Goal: Information Seeking & Learning: Learn about a topic

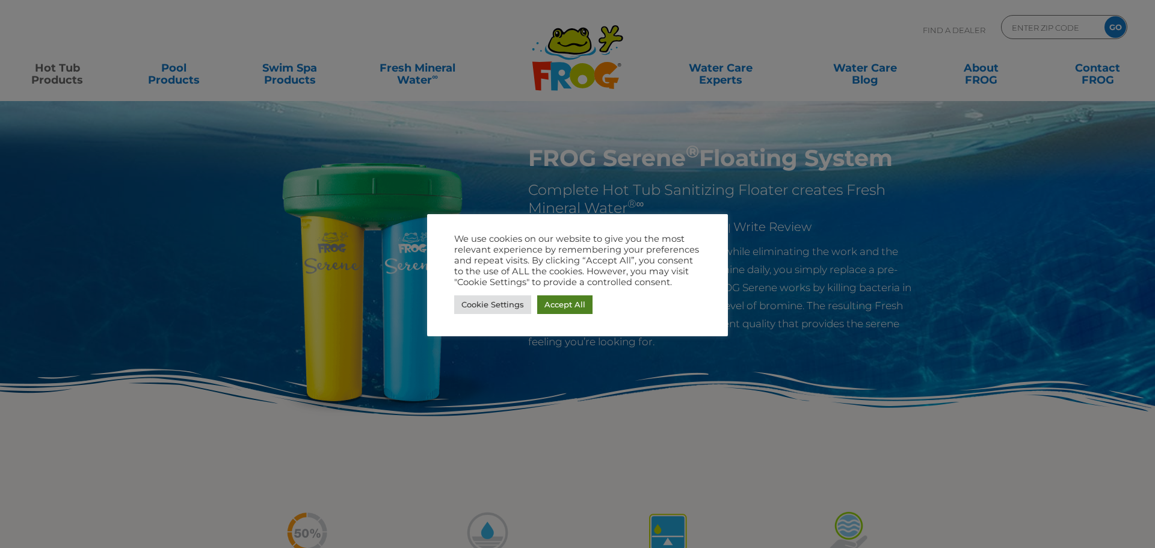
click at [565, 307] on link "Accept All" at bounding box center [564, 304] width 55 height 19
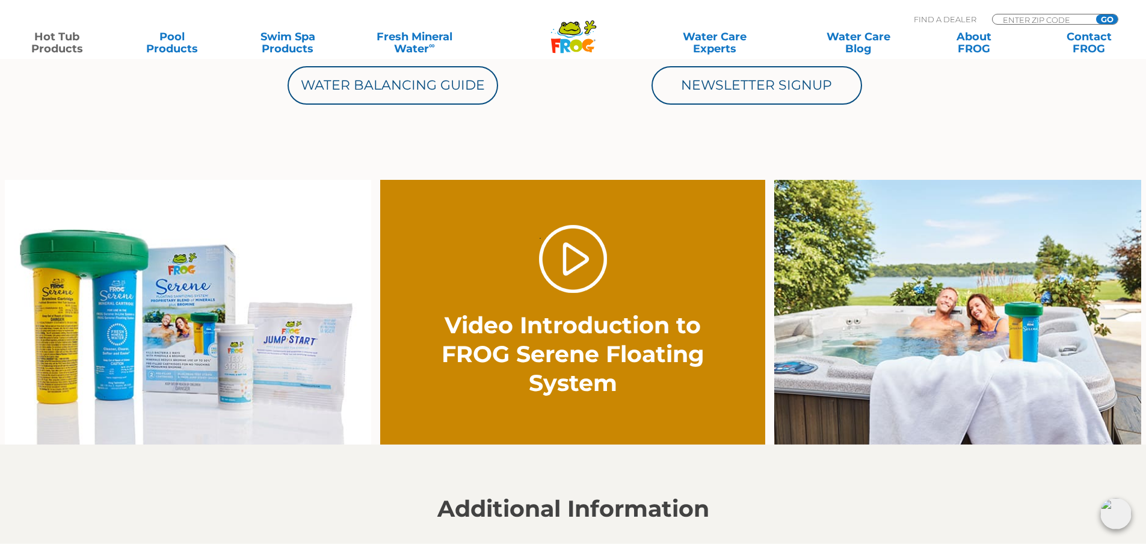
scroll to position [722, 0]
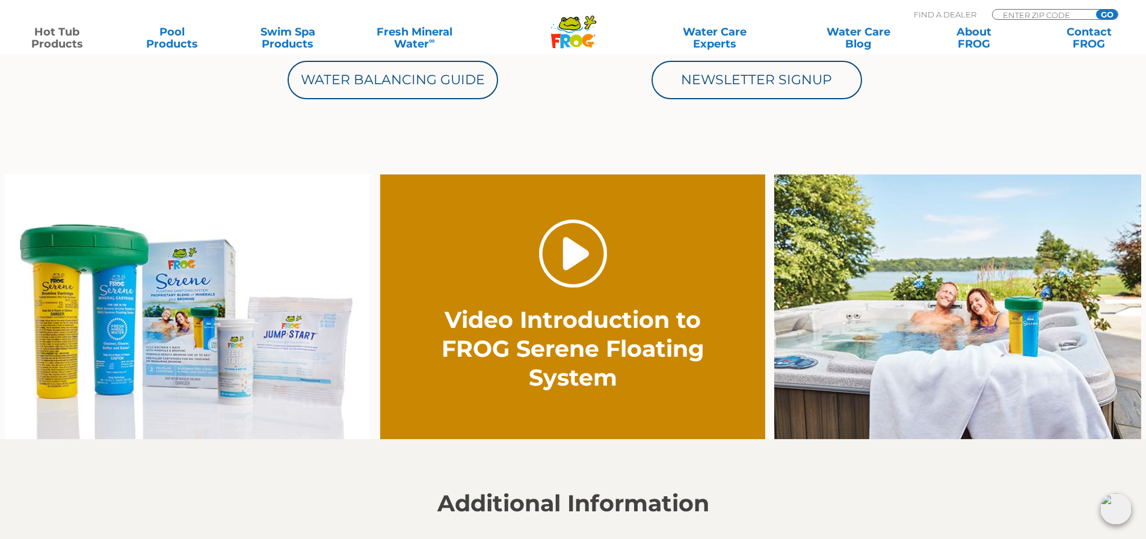
click at [579, 256] on link "." at bounding box center [573, 254] width 68 height 68
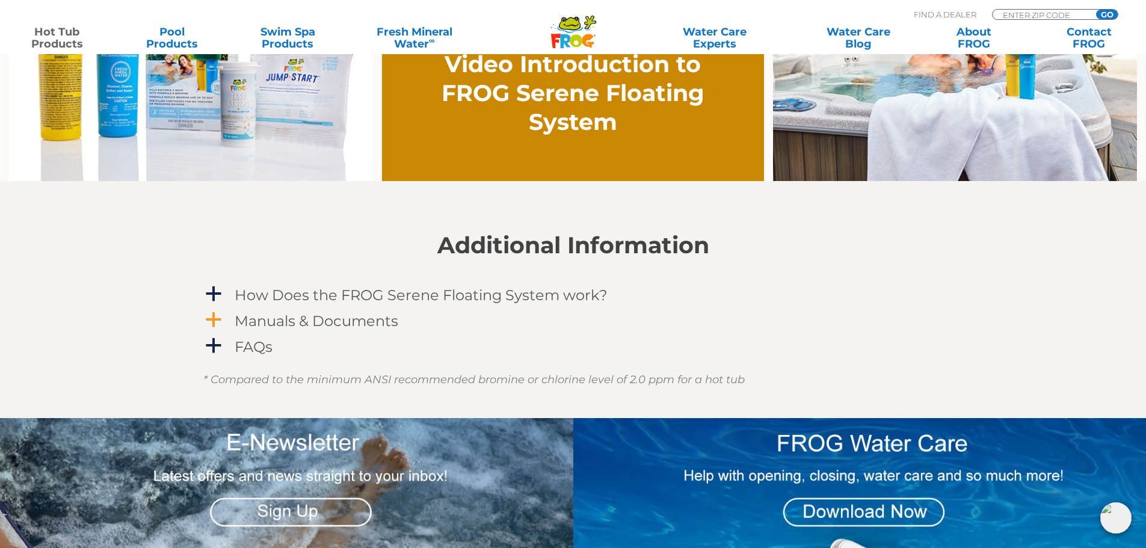
scroll to position [1203, 0]
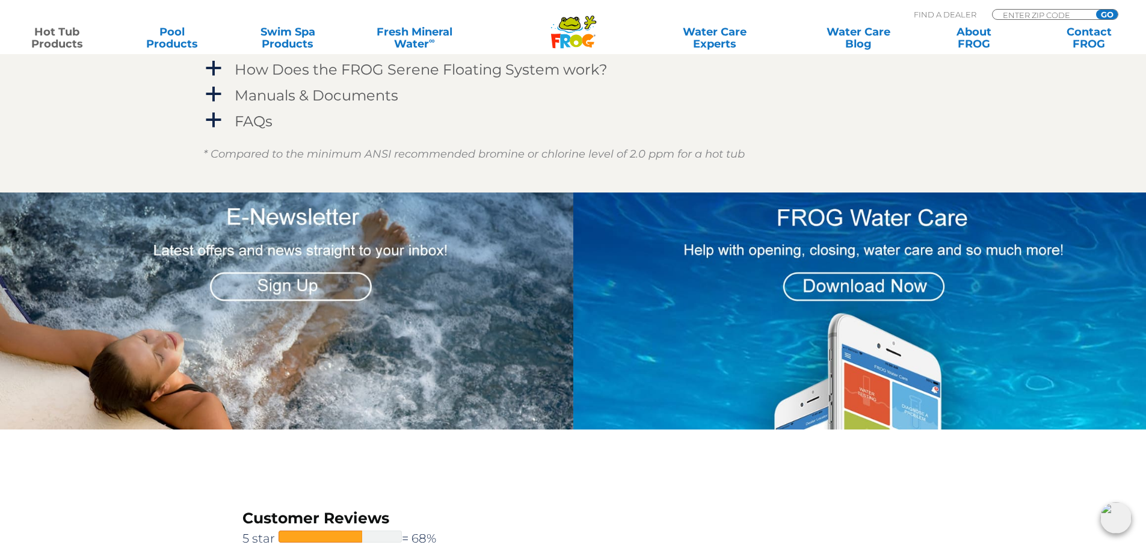
click at [282, 285] on img at bounding box center [286, 310] width 573 height 237
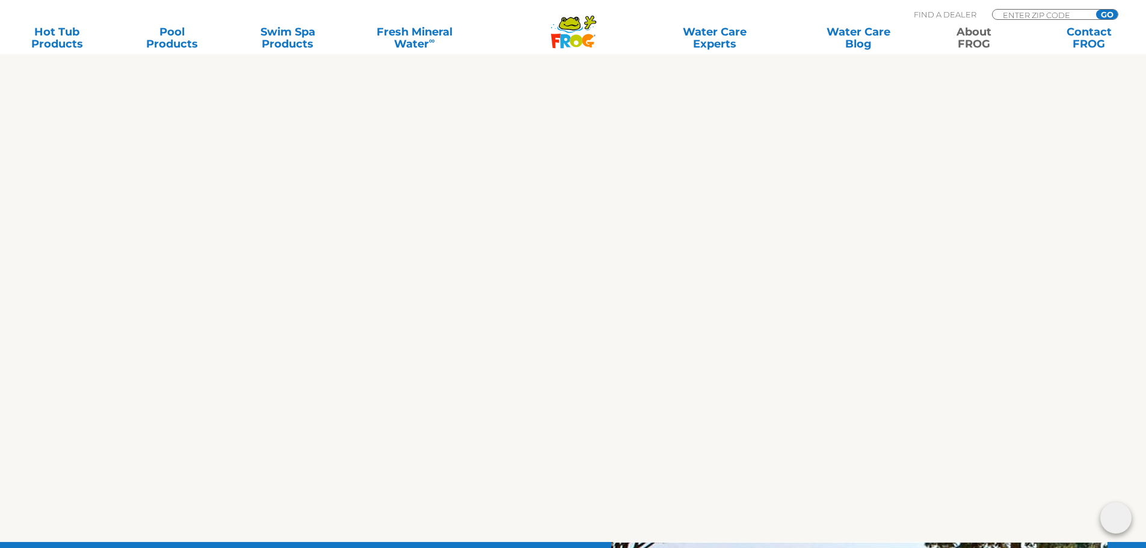
scroll to position [560, 0]
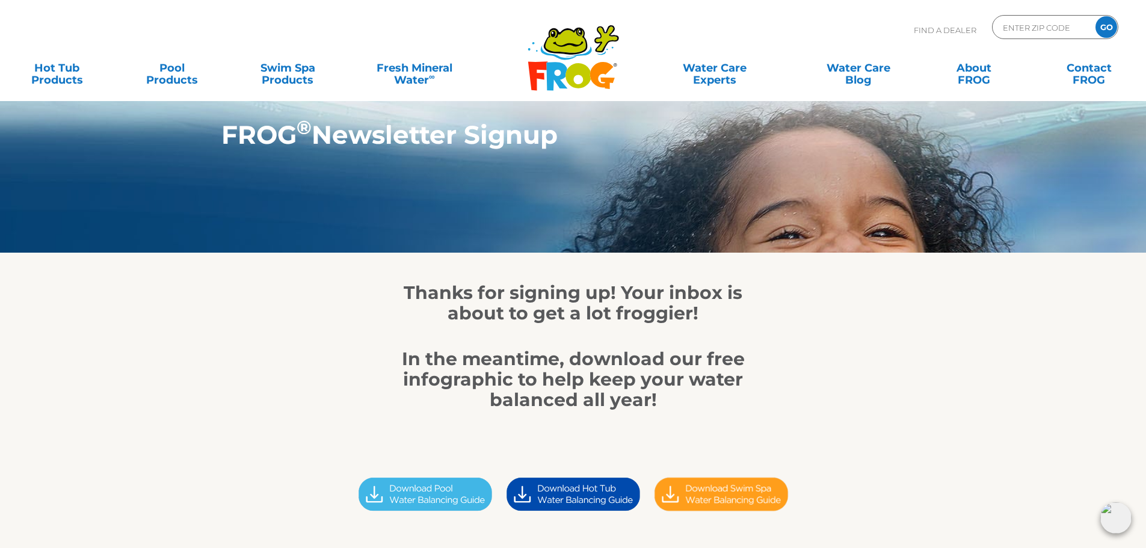
click at [571, 74] on icon at bounding box center [577, 75] width 25 height 25
click at [573, 43] on icon at bounding box center [565, 41] width 40 height 24
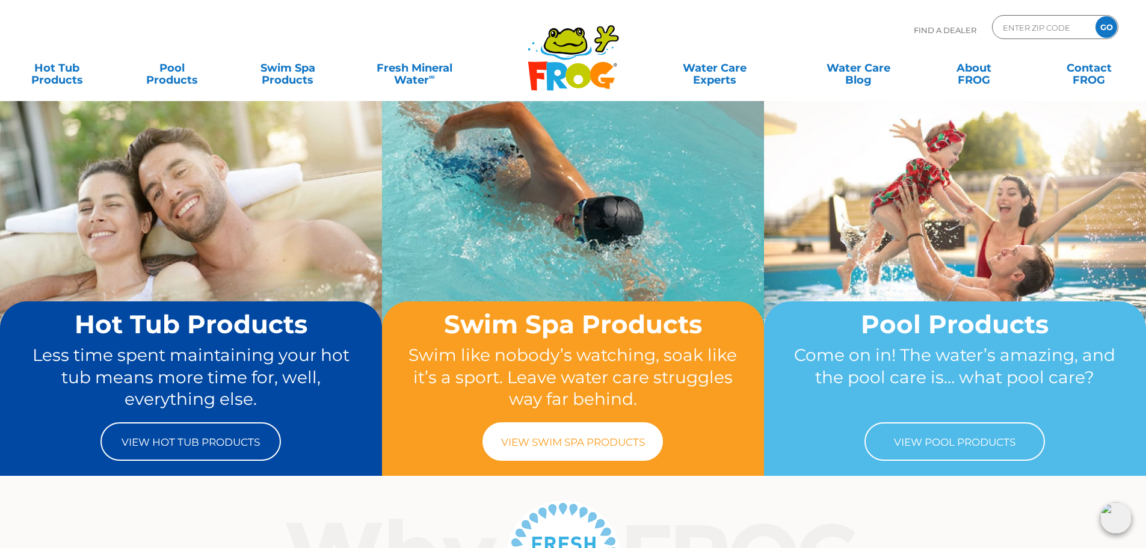
click at [579, 443] on link "View Swim Spa Products" at bounding box center [572, 441] width 180 height 38
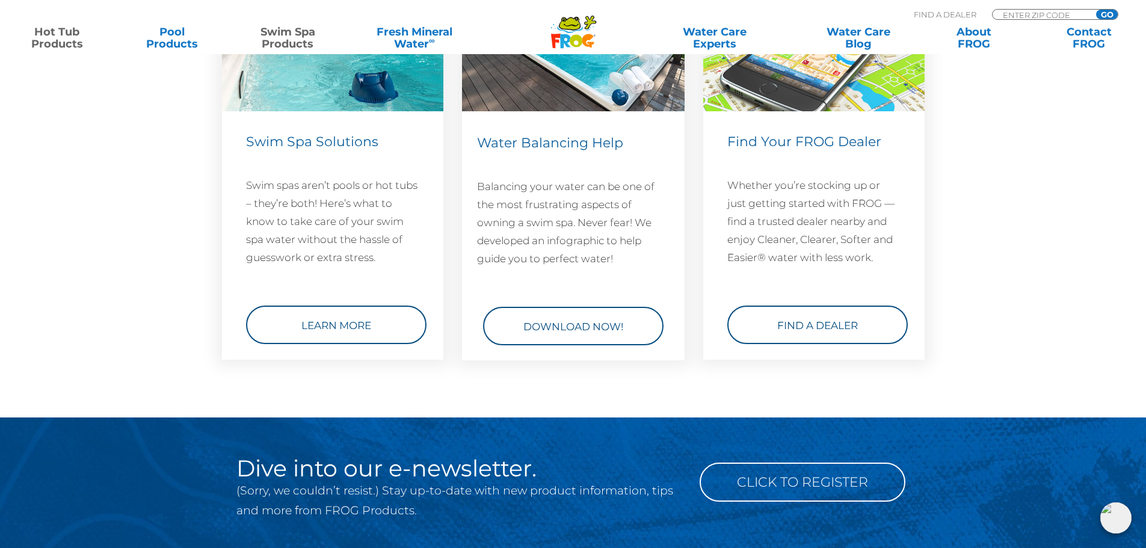
scroll to position [1613, 0]
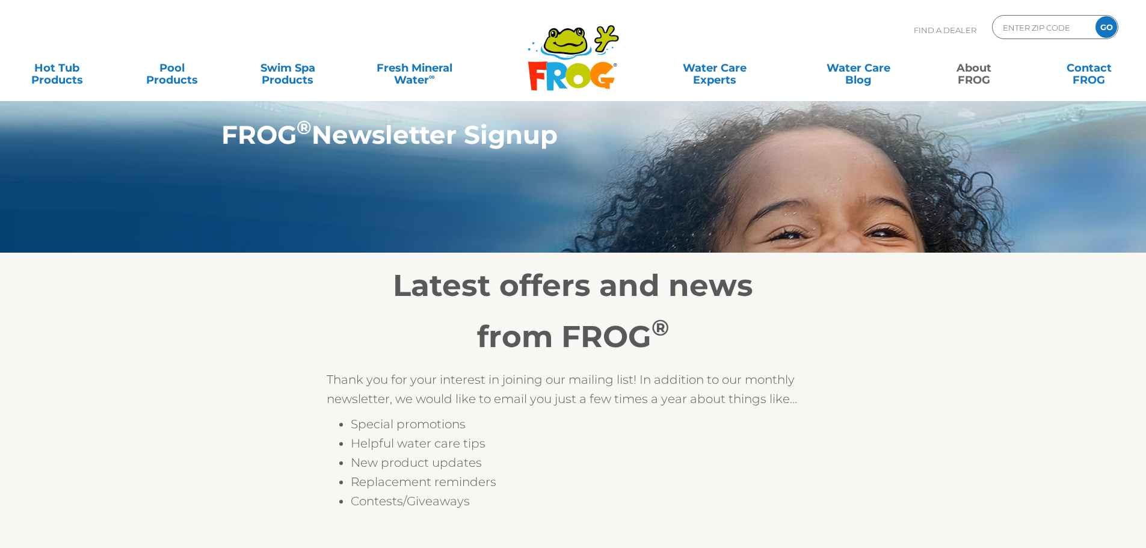
scroll to position [469, 0]
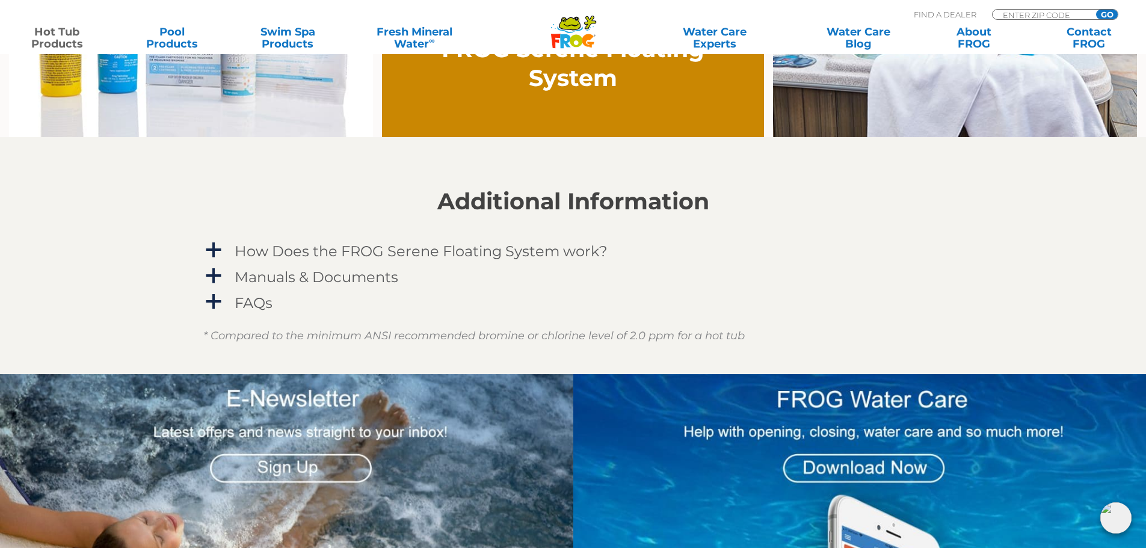
scroll to position [1023, 0]
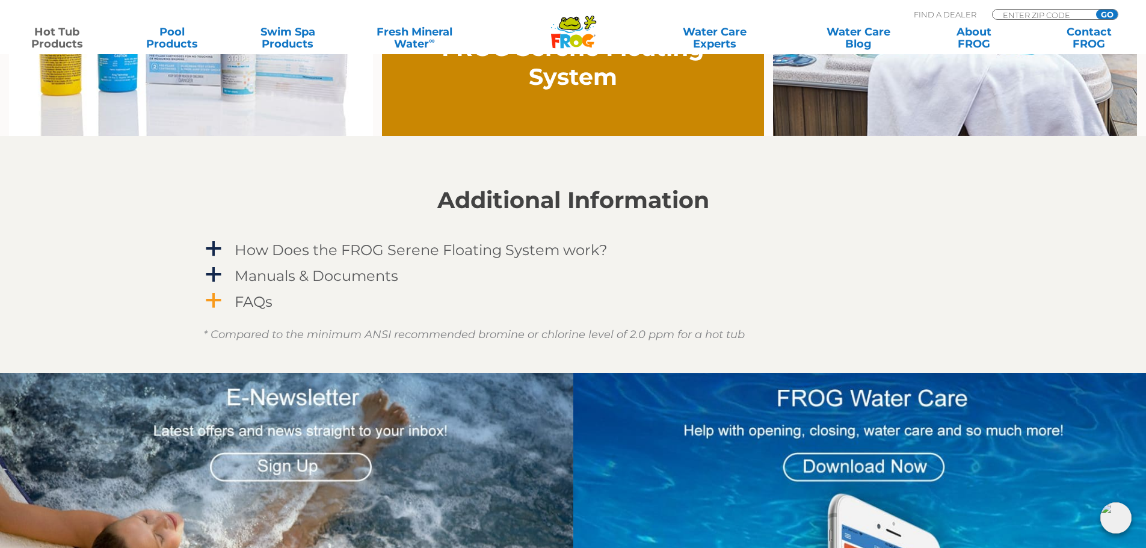
click at [215, 300] on span "a" at bounding box center [214, 301] width 18 height 18
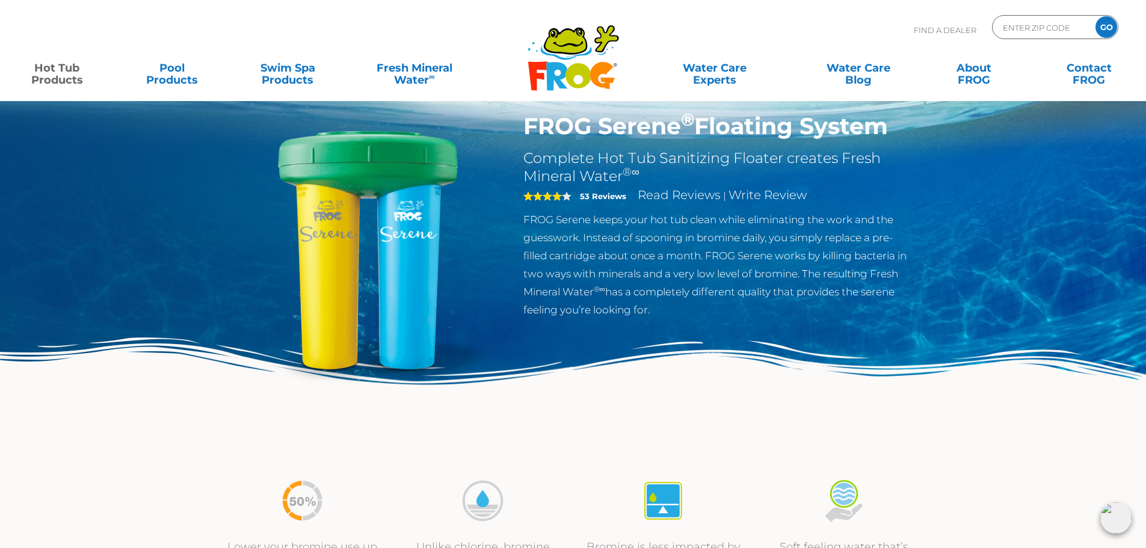
scroll to position [0, 0]
